Goal: Find specific page/section: Find specific page/section

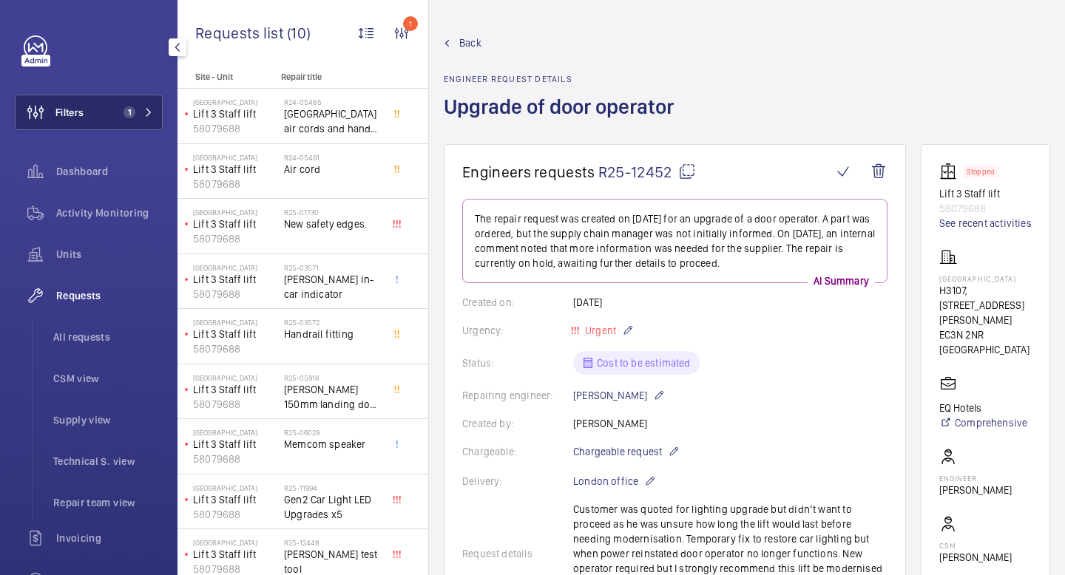
click at [138, 106] on span "1" at bounding box center [135, 112] width 35 height 12
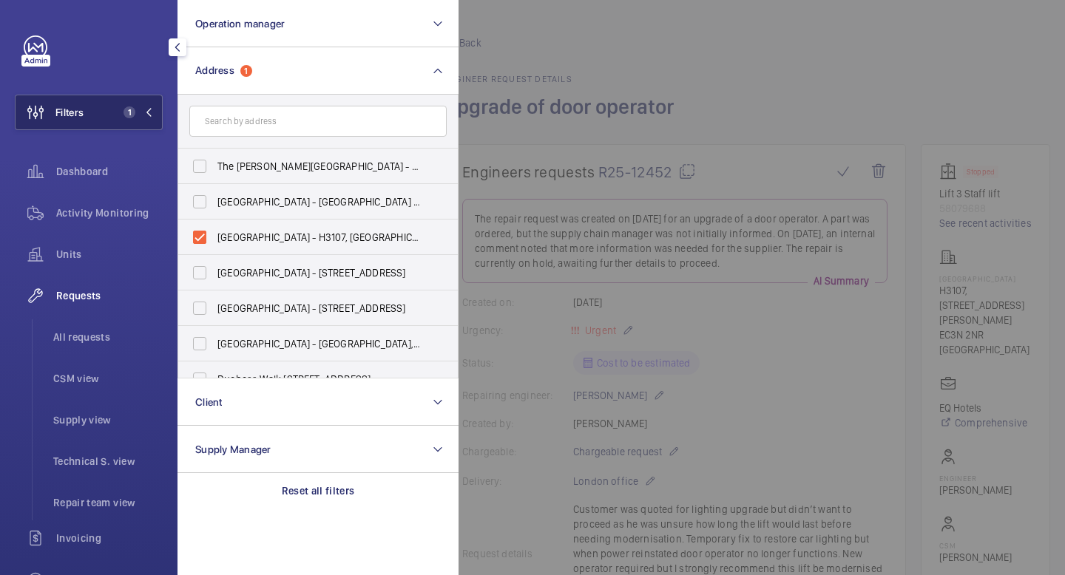
scroll to position [17, 0]
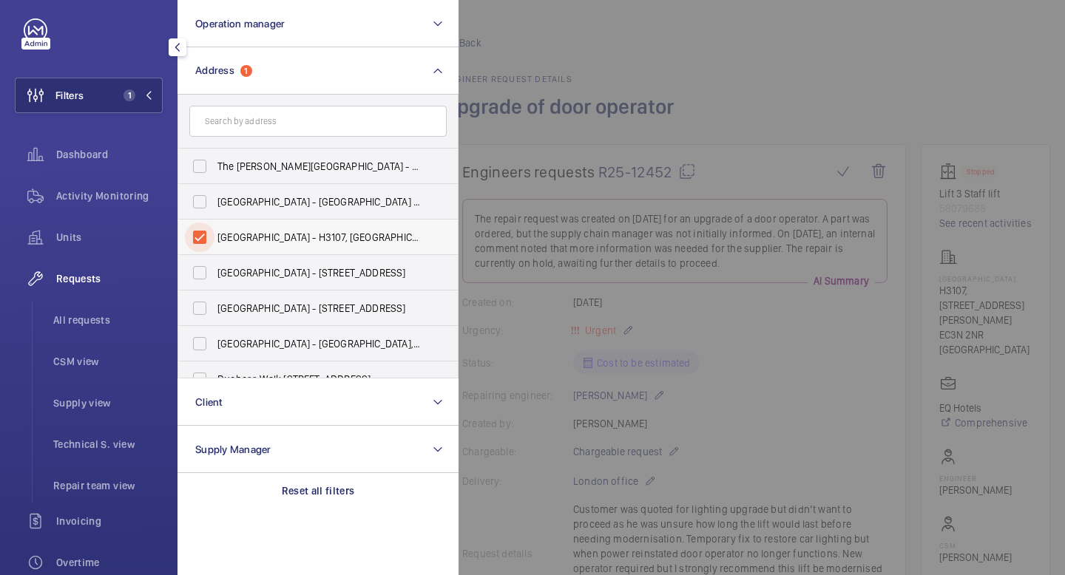
click at [209, 240] on input "[GEOGRAPHIC_DATA] - H3107, [GEOGRAPHIC_DATA], [STREET_ADDRESS][PERSON_NAME]" at bounding box center [200, 238] width 30 height 30
checkbox input "false"
click at [267, 122] on input "text" at bounding box center [317, 121] width 257 height 31
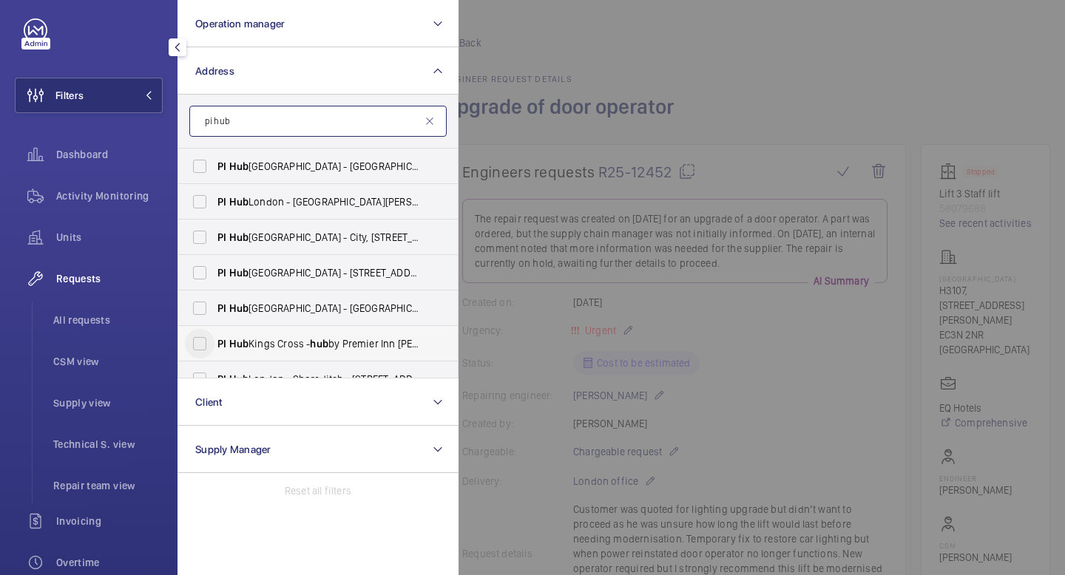
type input "pi hub"
click at [199, 345] on input "PI Hub Kings Cross - hub by Premier Inn [PERSON_NAME][GEOGRAPHIC_DATA], [GEOGRA…" at bounding box center [200, 344] width 30 height 30
checkbox input "true"
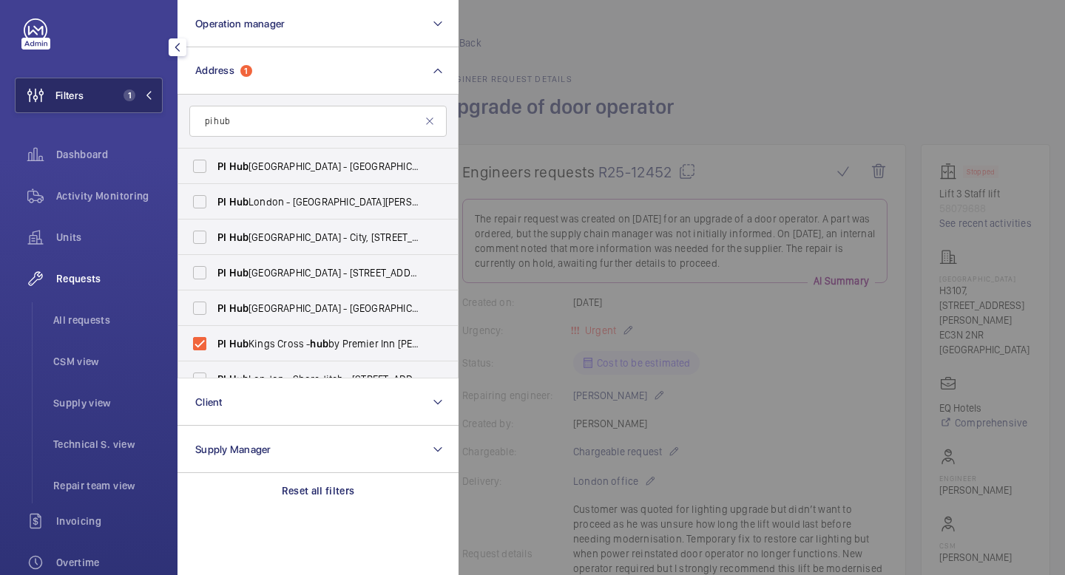
click at [150, 101] on span "1" at bounding box center [135, 95] width 35 height 12
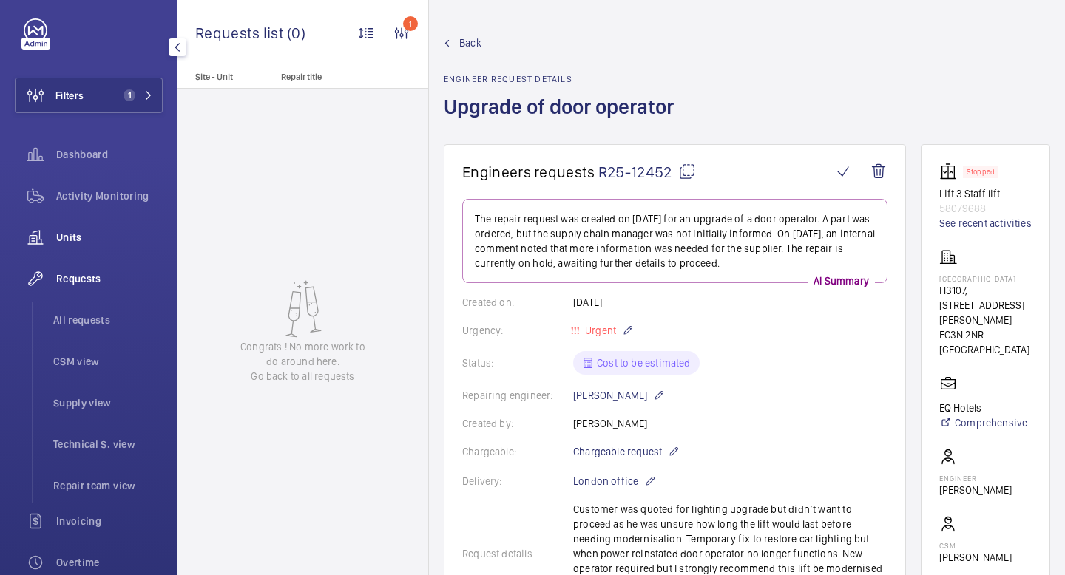
click at [84, 237] on span "Units" at bounding box center [109, 237] width 106 height 15
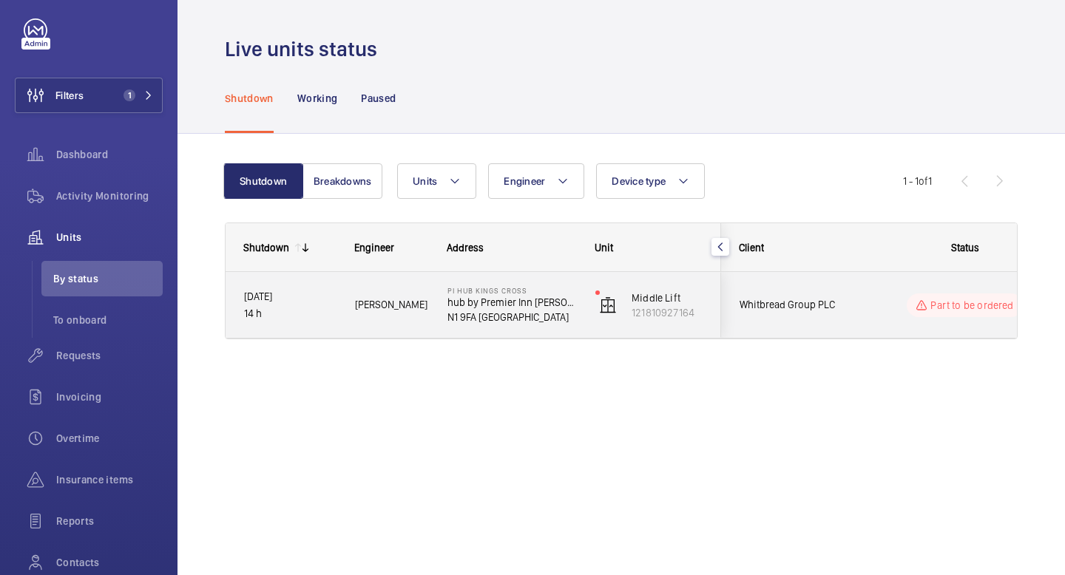
click at [411, 295] on div "[PERSON_NAME]" at bounding box center [382, 305] width 91 height 47
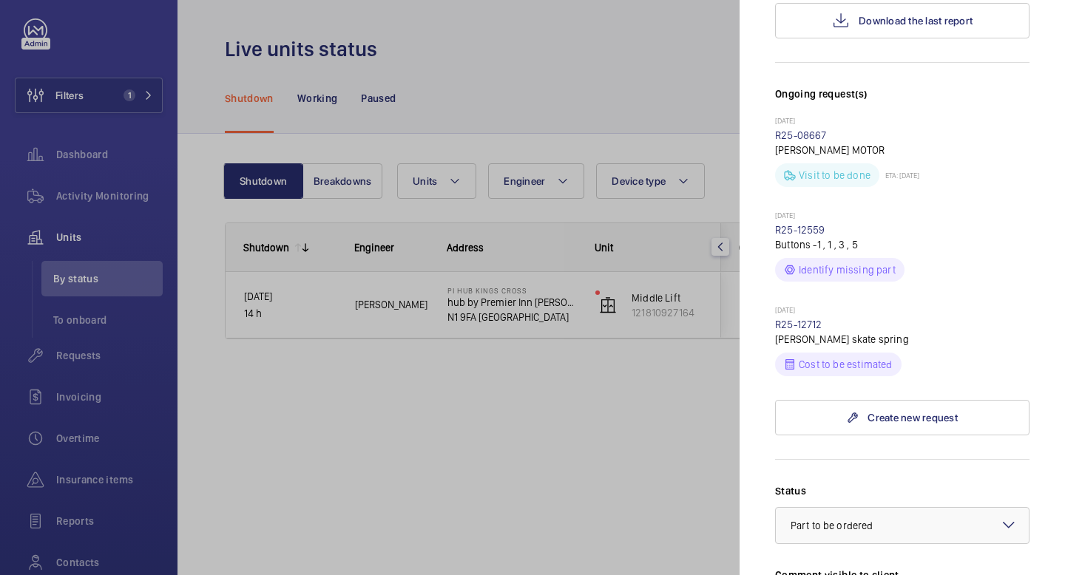
scroll to position [424, 0]
click at [810, 316] on link "R25-12712" at bounding box center [798, 322] width 47 height 12
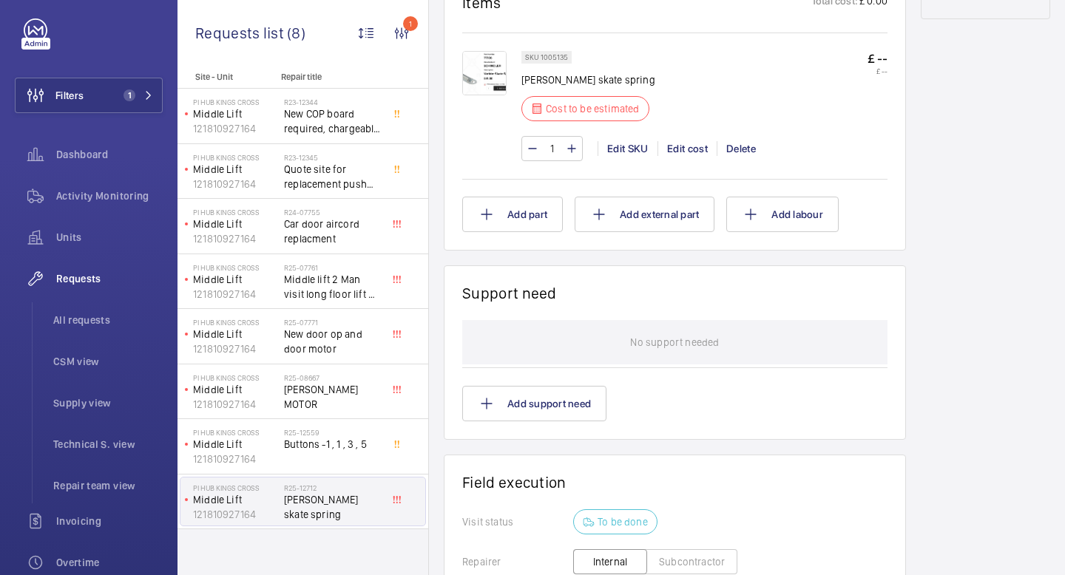
scroll to position [741, 0]
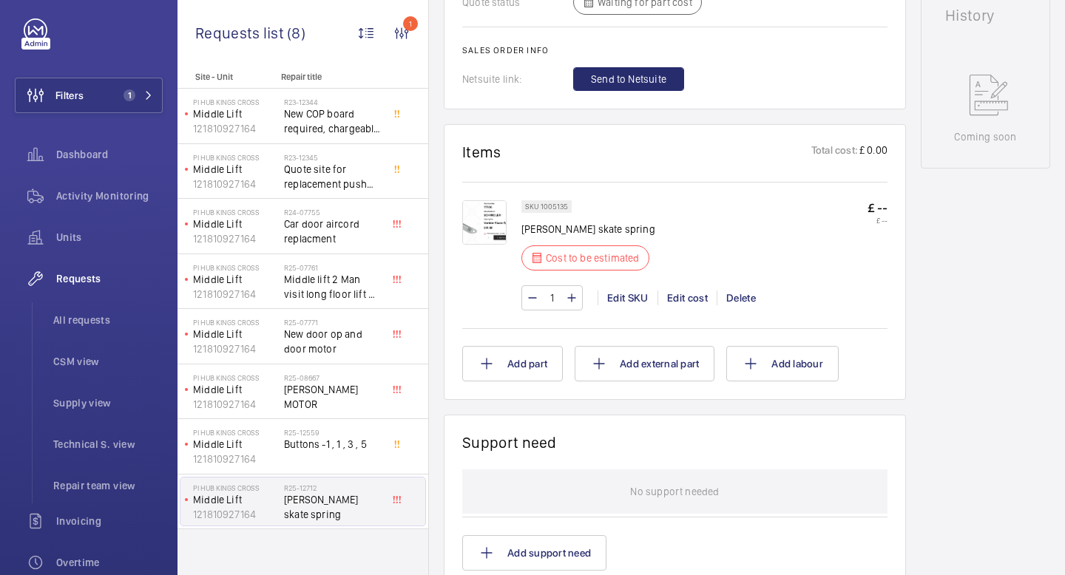
click at [490, 217] on img at bounding box center [484, 222] width 44 height 44
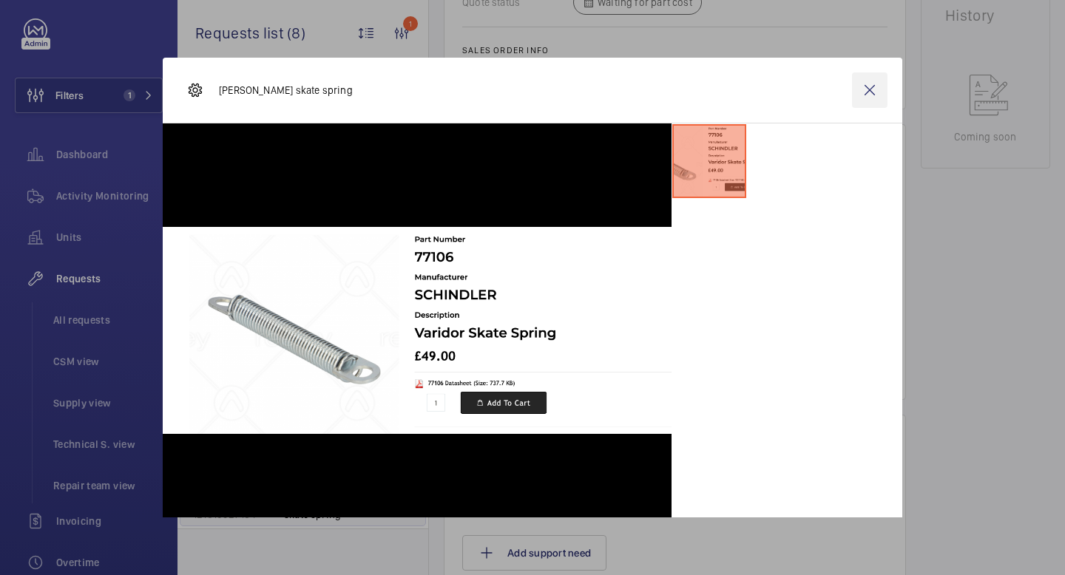
click at [867, 84] on wm-front-icon-button at bounding box center [869, 89] width 35 height 35
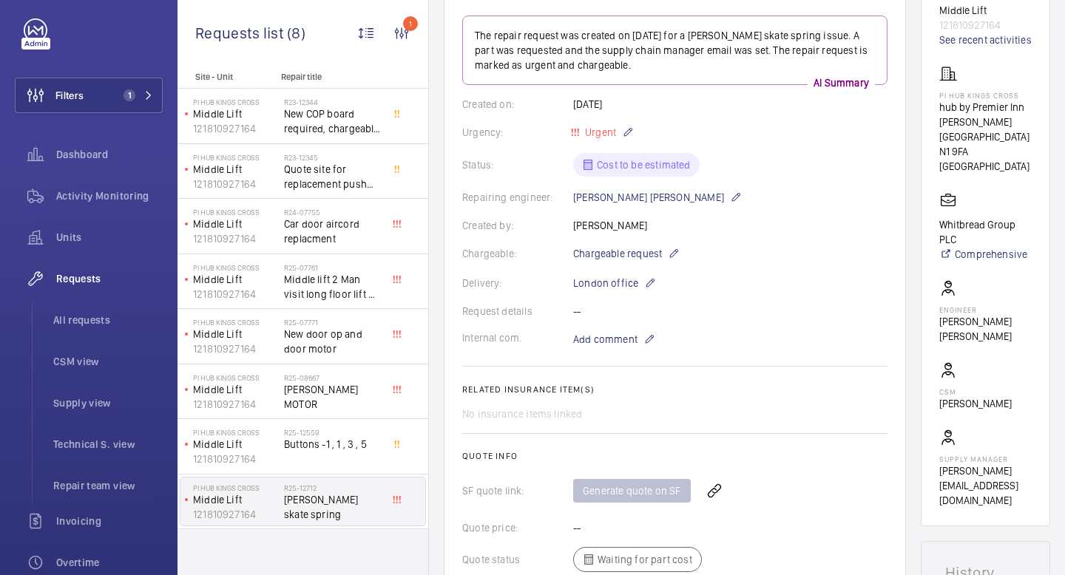
scroll to position [81, 0]
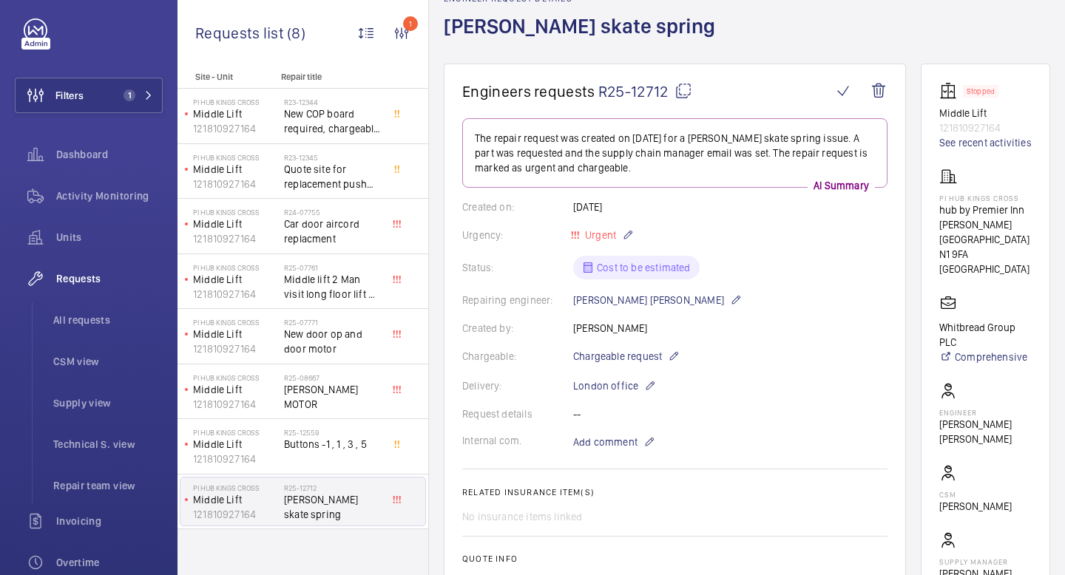
click at [684, 92] on mat-icon at bounding box center [683, 91] width 18 height 18
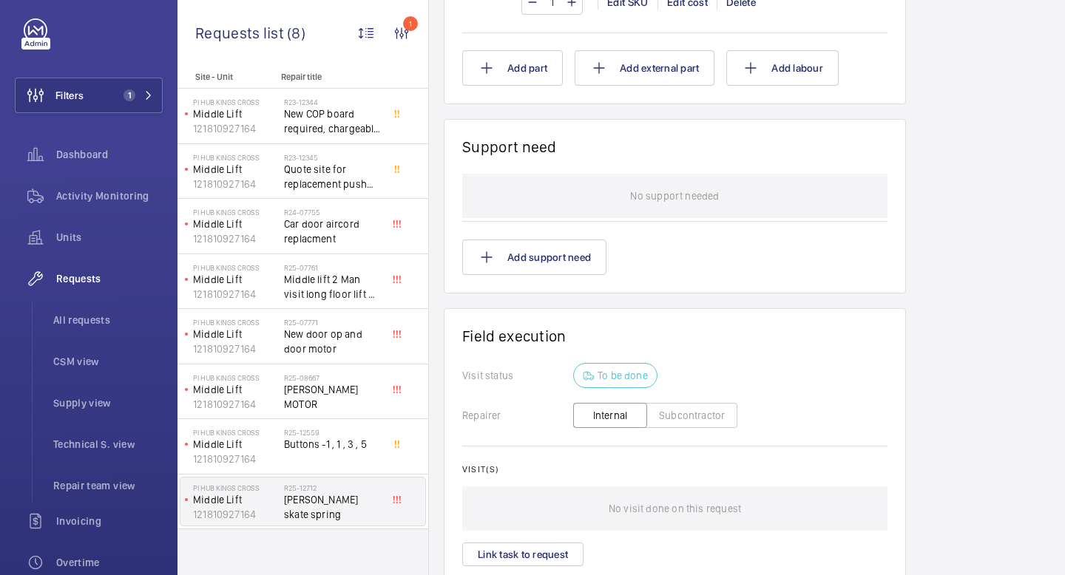
scroll to position [1164, 0]
